Goal: Task Accomplishment & Management: Use online tool/utility

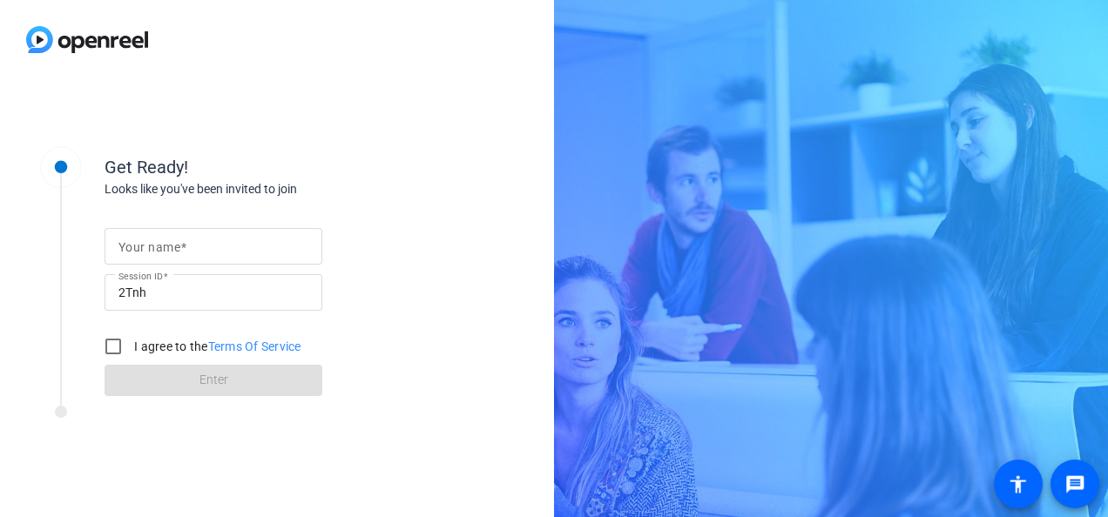
click at [159, 240] on mat-label "Your name" at bounding box center [149, 247] width 62 height 14
click at [159, 239] on input "Your name" at bounding box center [213, 246] width 190 height 21
type input "[DEMOGRAPHIC_DATA][PERSON_NAME]"
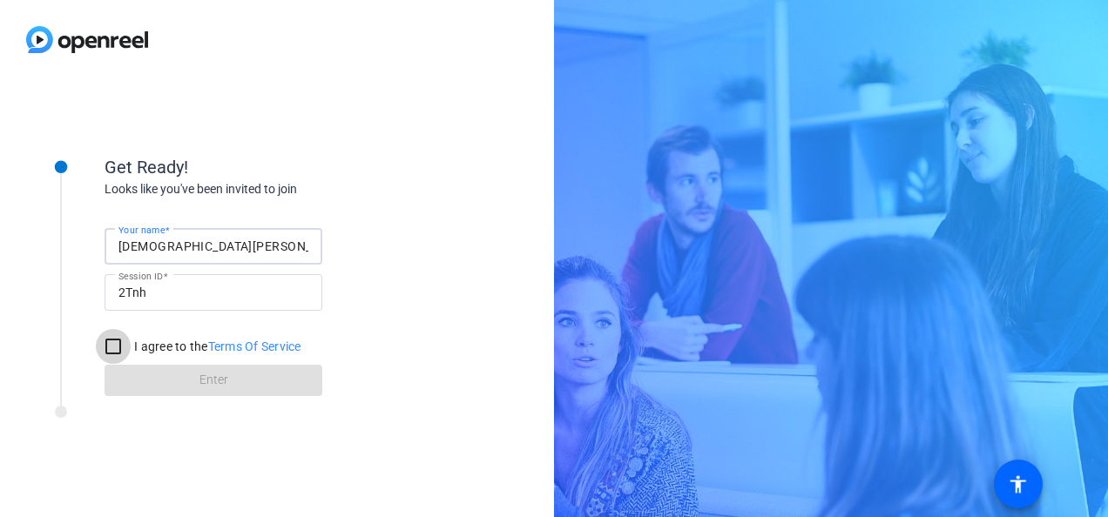
click at [98, 336] on input "I agree to the Terms Of Service" at bounding box center [113, 346] width 35 height 35
checkbox input "true"
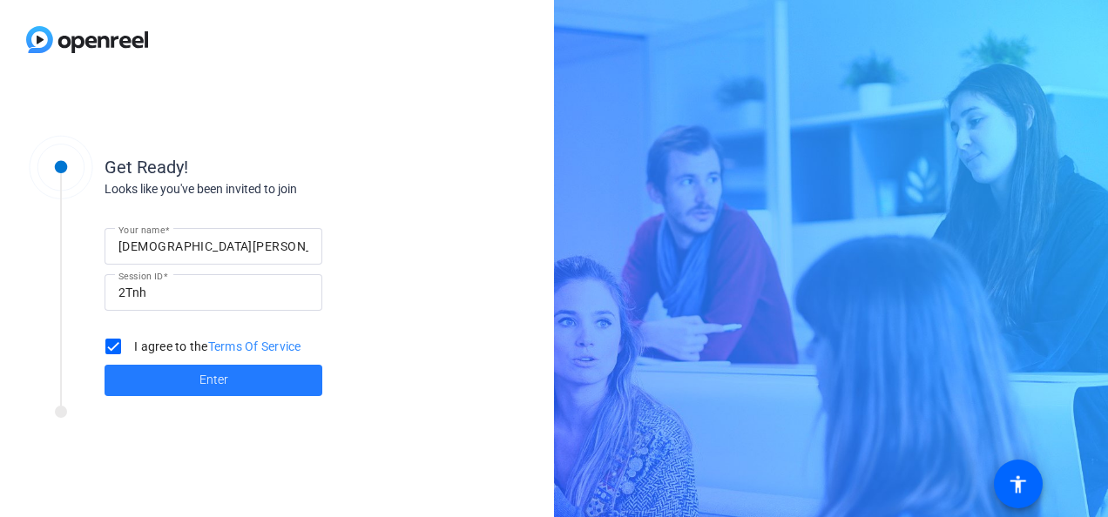
click at [213, 383] on span "Enter" at bounding box center [213, 380] width 29 height 18
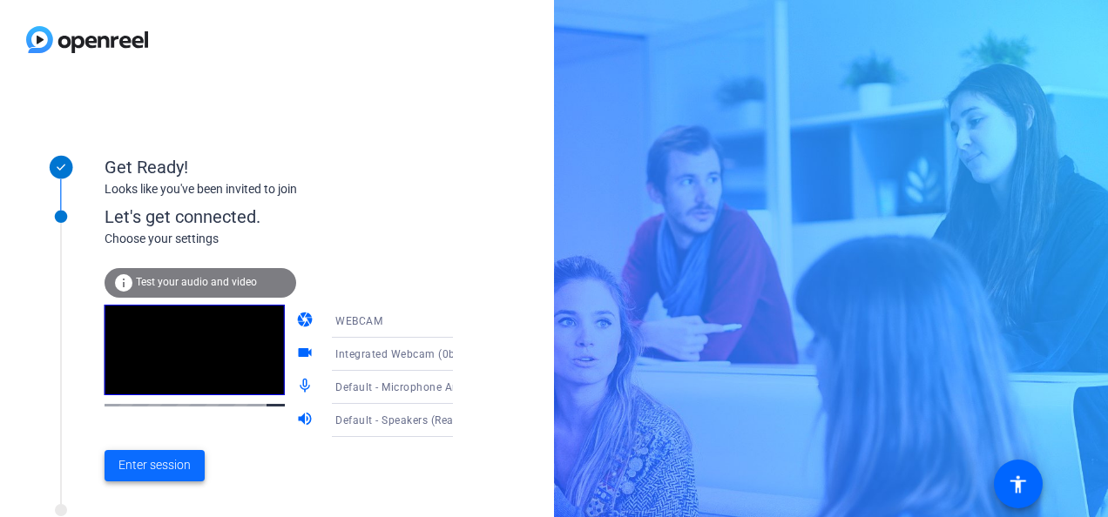
click at [147, 465] on span "Enter session" at bounding box center [154, 465] width 72 height 18
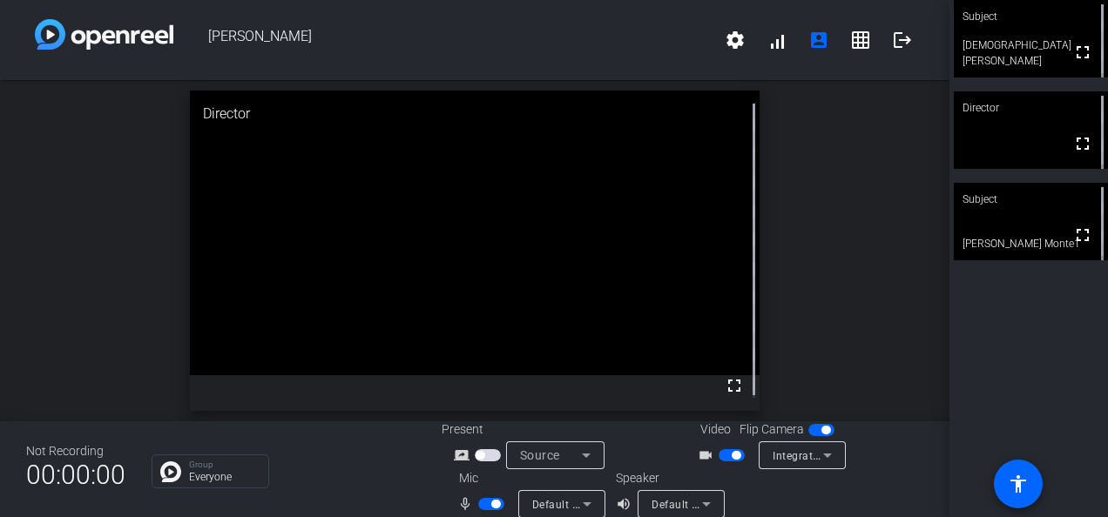
click at [491, 506] on span "button" at bounding box center [495, 504] width 9 height 9
click at [491, 506] on span "button" at bounding box center [491, 504] width 26 height 12
click at [491, 506] on span "button" at bounding box center [495, 504] width 9 height 9
click at [479, 505] on span "button" at bounding box center [483, 504] width 9 height 9
click at [478, 505] on span "button" at bounding box center [491, 504] width 26 height 12
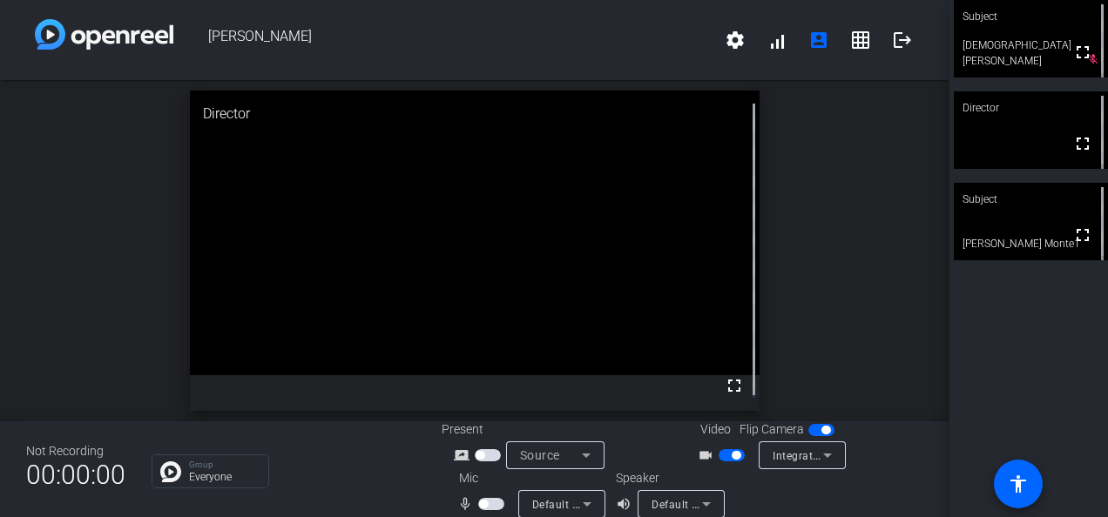
click at [488, 501] on span "button" at bounding box center [491, 504] width 26 height 12
click at [491, 501] on span "button" at bounding box center [495, 504] width 9 height 9
click at [487, 495] on mat-slide-toggle at bounding box center [493, 504] width 30 height 18
click at [488, 500] on span "button" at bounding box center [491, 504] width 26 height 12
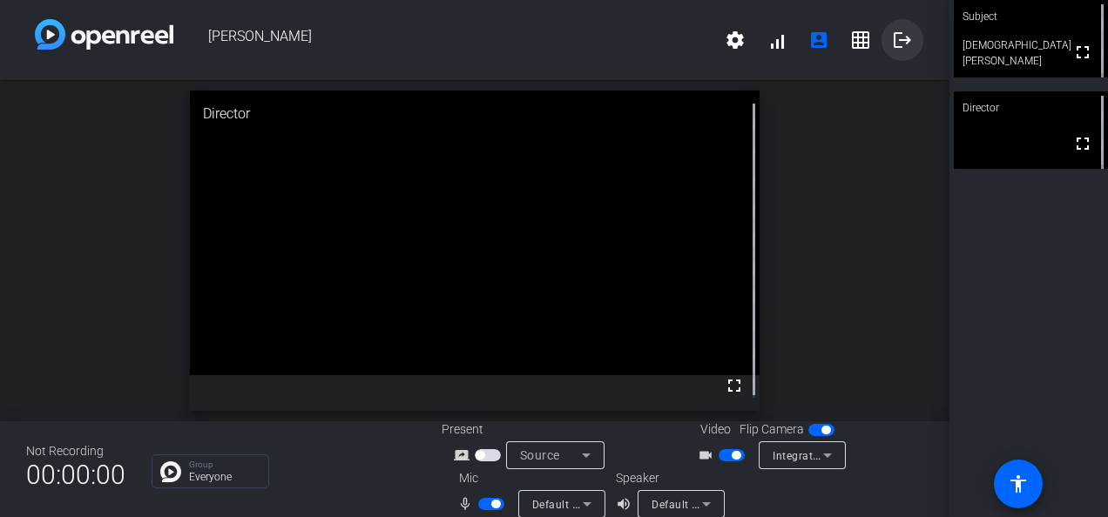
click at [898, 42] on mat-icon "logout" at bounding box center [902, 40] width 21 height 21
